Goal: Task Accomplishment & Management: Use online tool/utility

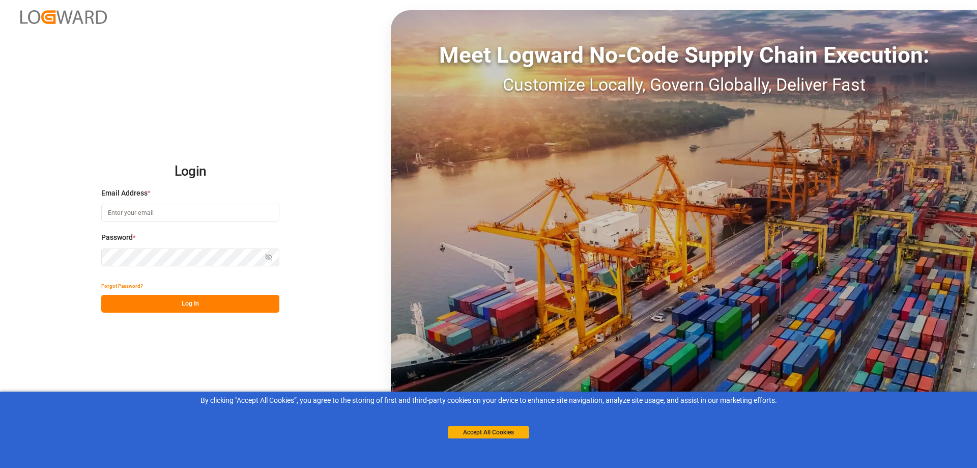
type input "[PERSON_NAME][EMAIL_ADDRESS][PERSON_NAME][DOMAIN_NAME]"
click at [468, 424] on div "Accept All Cookies" at bounding box center [488, 422] width 81 height 33
click at [473, 433] on button "Accept All Cookies" at bounding box center [488, 432] width 81 height 12
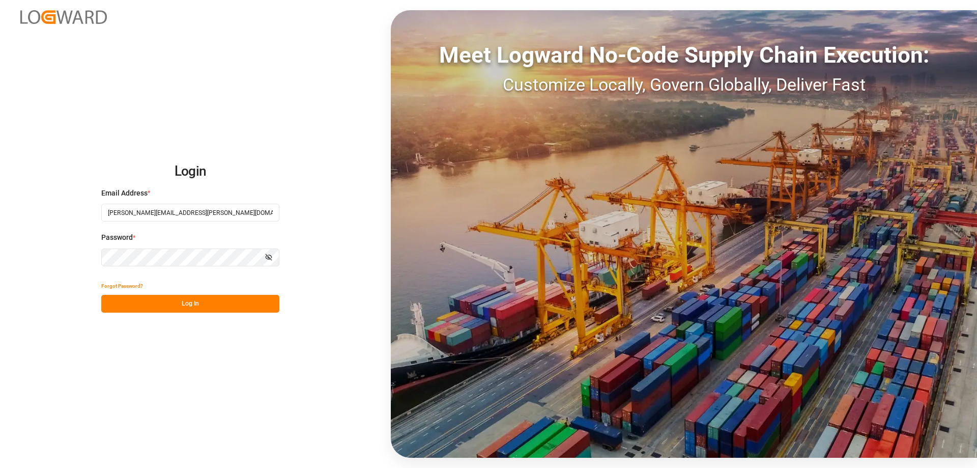
click at [197, 306] on button "Log In" at bounding box center [190, 304] width 178 height 18
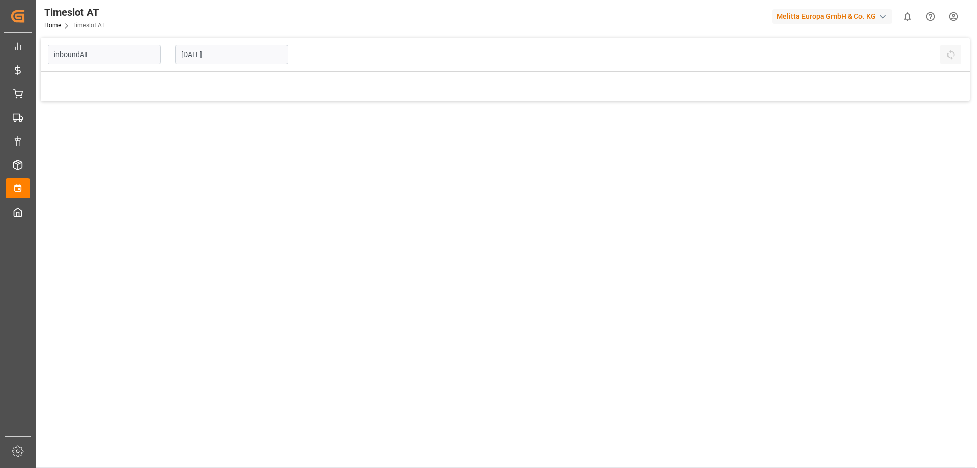
type input "Inbound AT"
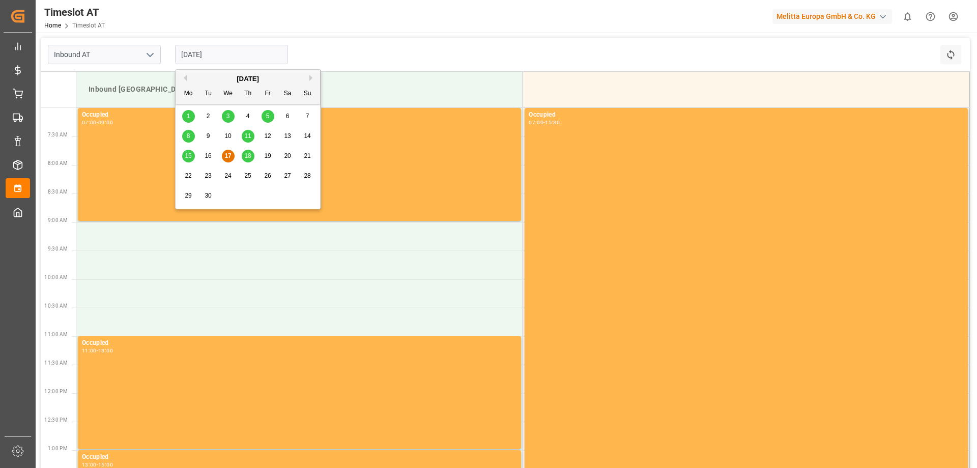
click at [220, 53] on input "[DATE]" at bounding box center [231, 54] width 113 height 19
click at [394, 33] on div "Inbound AT [DATE] Refresh Time Slots Inbound [GEOGRAPHIC_DATA] 7:30 AM 8:00 AM …" at bounding box center [505, 373] width 939 height 681
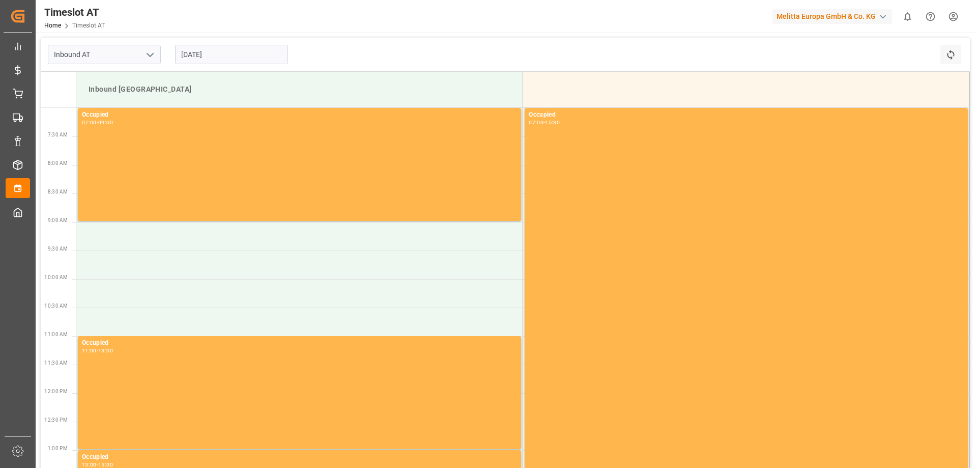
click at [198, 54] on input "[DATE]" at bounding box center [231, 54] width 113 height 19
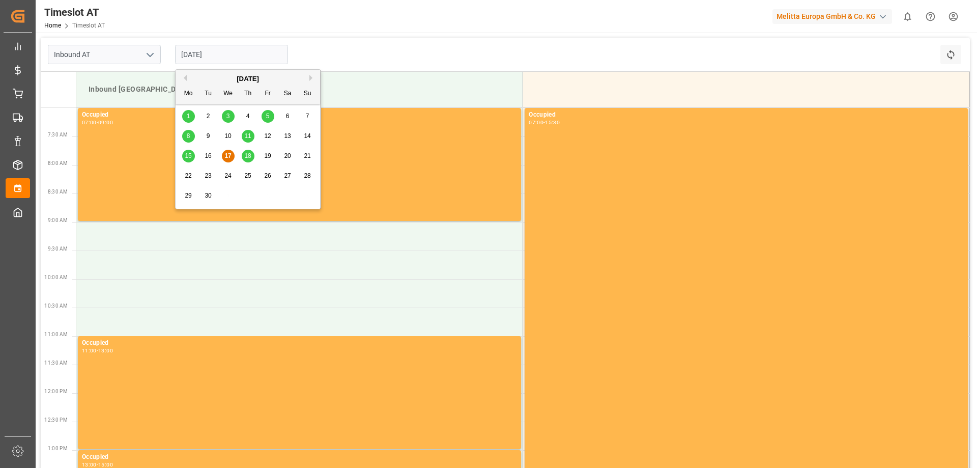
click at [266, 160] on div "19" at bounding box center [268, 156] width 13 height 12
type input "[DATE]"
